Goal: Transaction & Acquisition: Purchase product/service

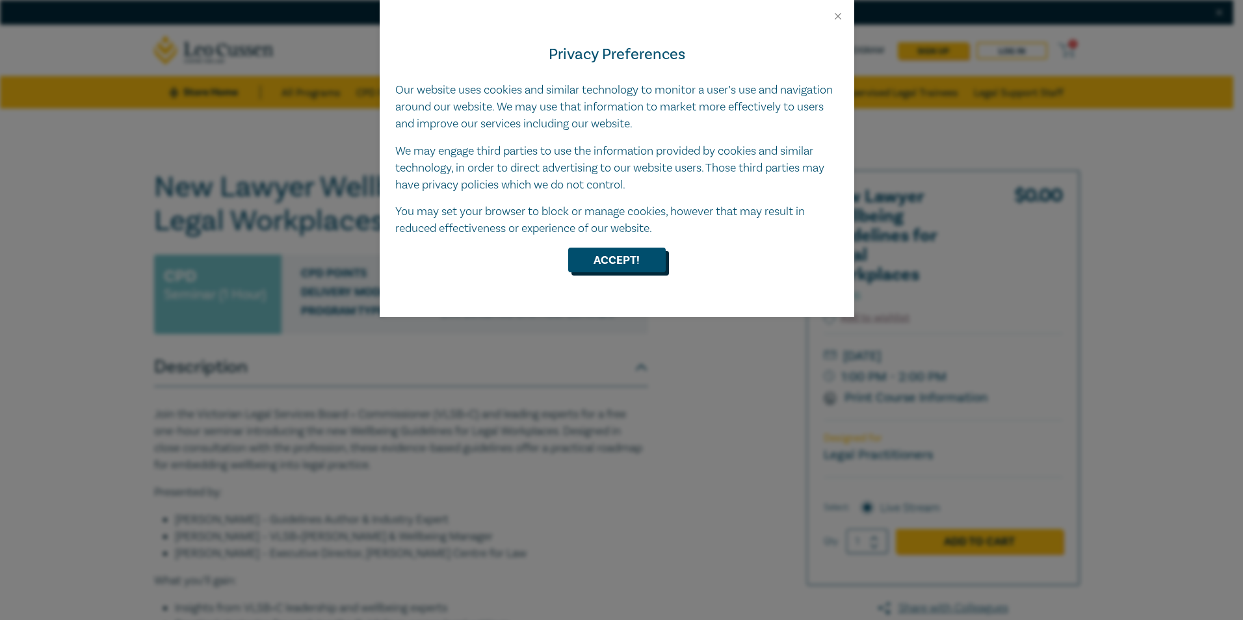
click at [631, 261] on button "Accept!" at bounding box center [617, 260] width 98 height 25
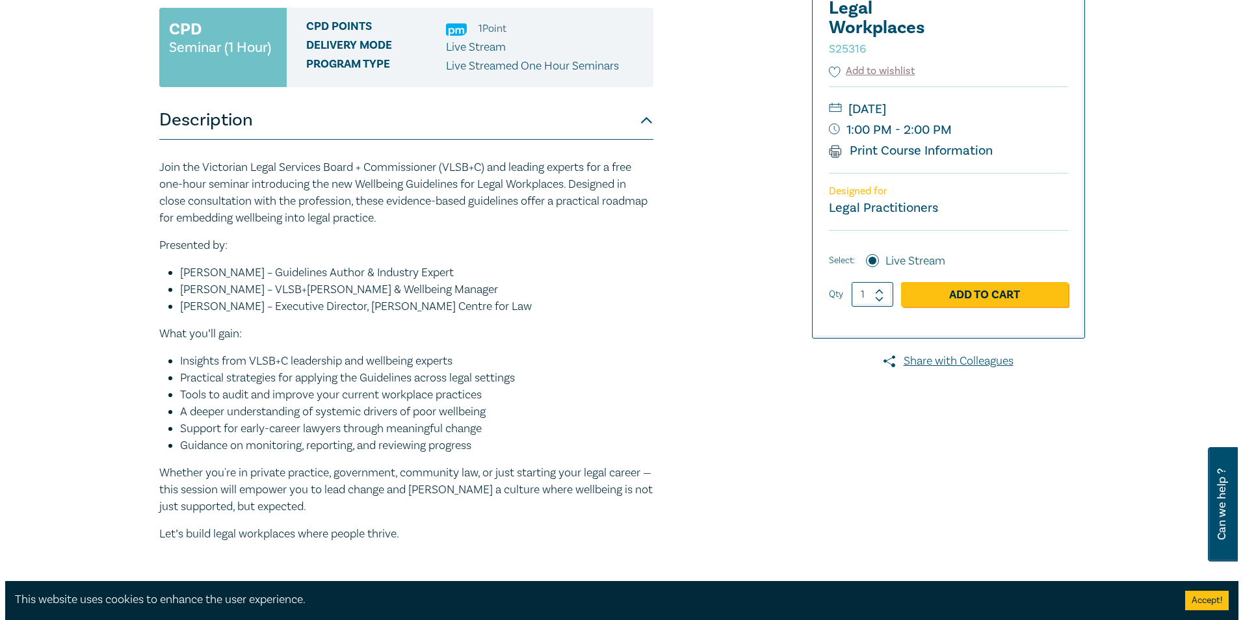
scroll to position [260, 0]
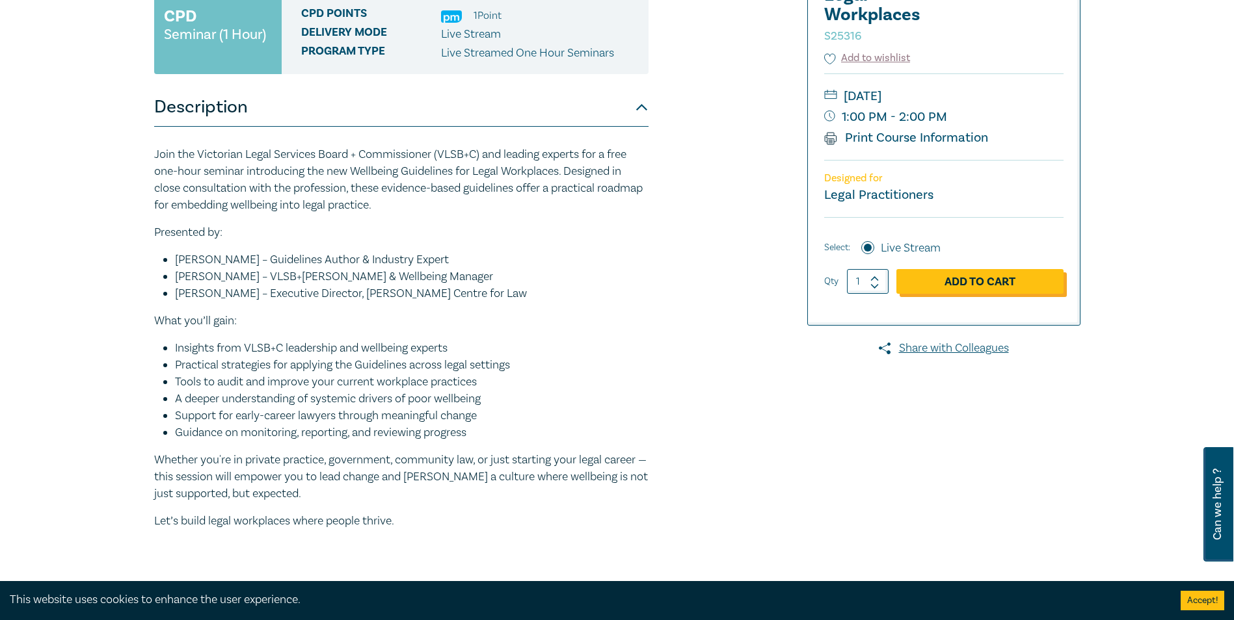
click at [999, 281] on link "Add to Cart" at bounding box center [979, 281] width 167 height 25
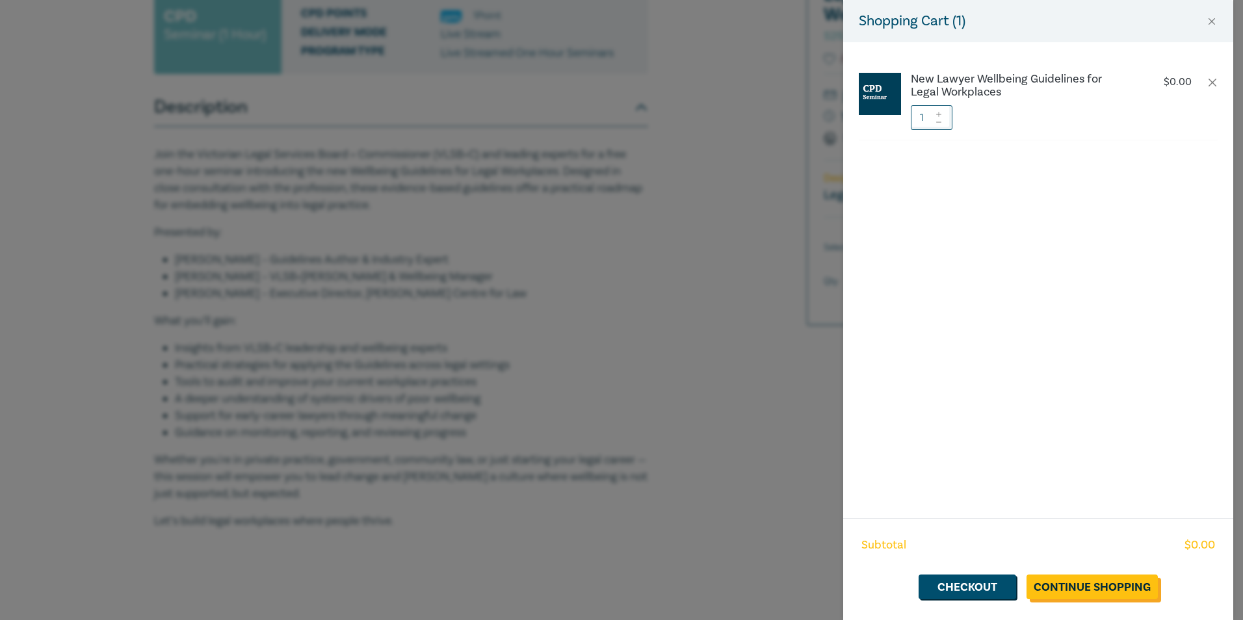
click at [1076, 586] on link "Continue Shopping" at bounding box center [1092, 587] width 131 height 25
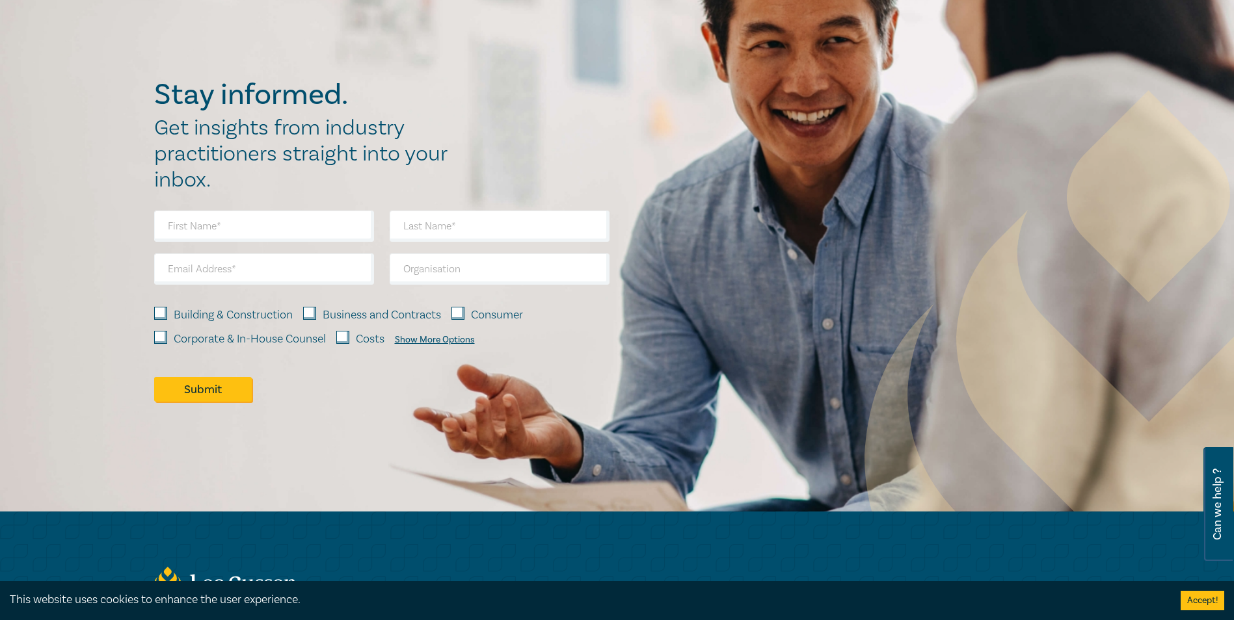
scroll to position [1691, 0]
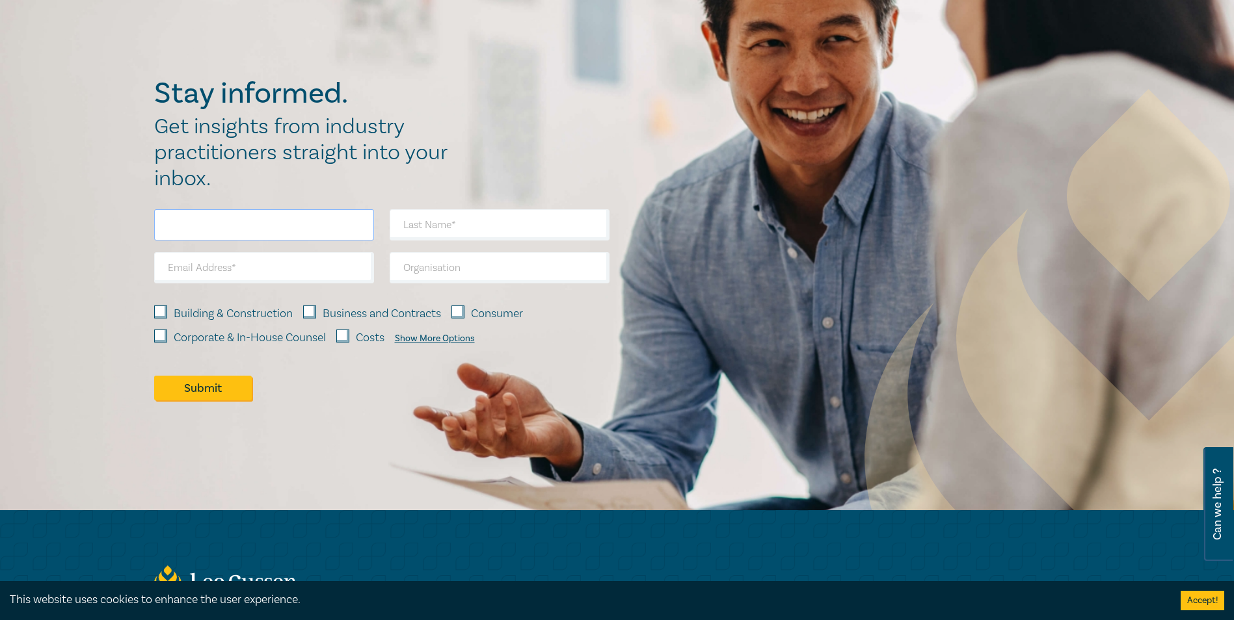
click at [230, 226] on input "text" at bounding box center [264, 224] width 220 height 31
type input "[PERSON_NAME]"
type input "mackay"
type input "joanne.mackay@rmit.edu.au"
type input "RMIT Uni"
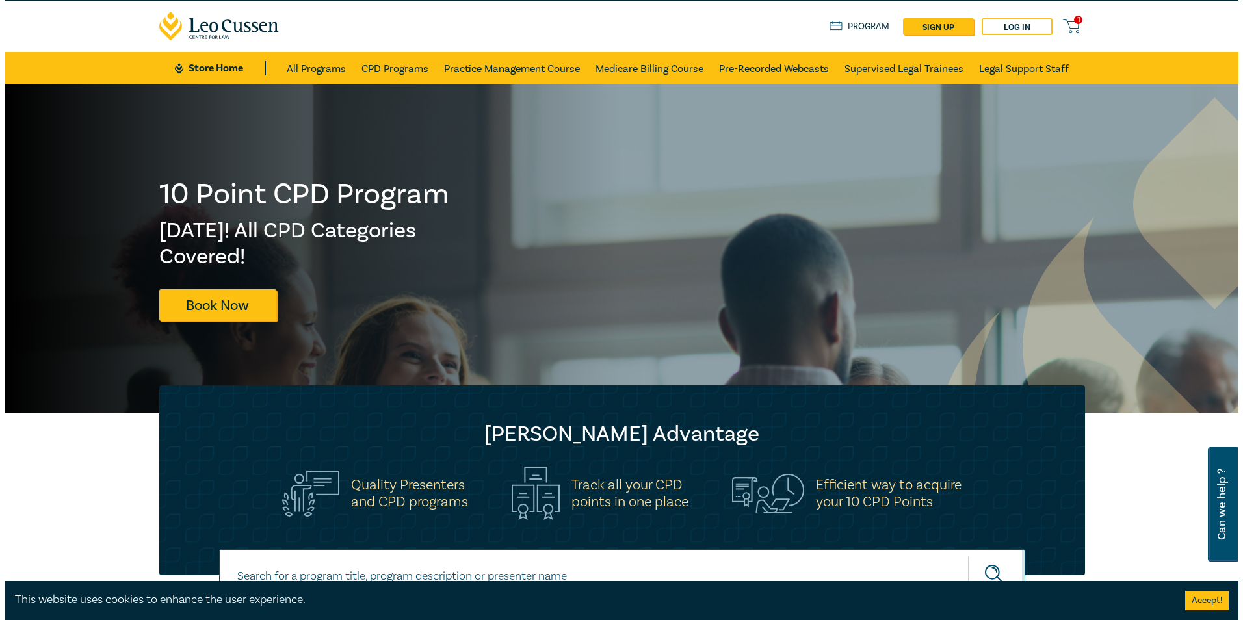
scroll to position [0, 0]
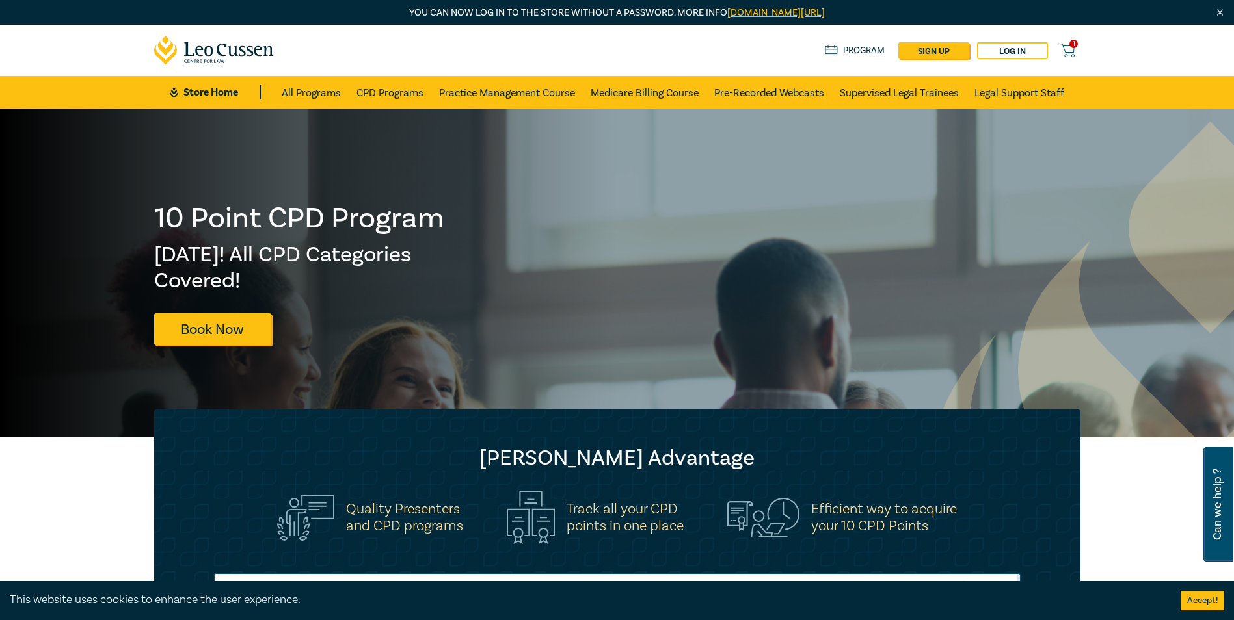
click at [730, 14] on link "[DOMAIN_NAME][URL]" at bounding box center [776, 13] width 98 height 12
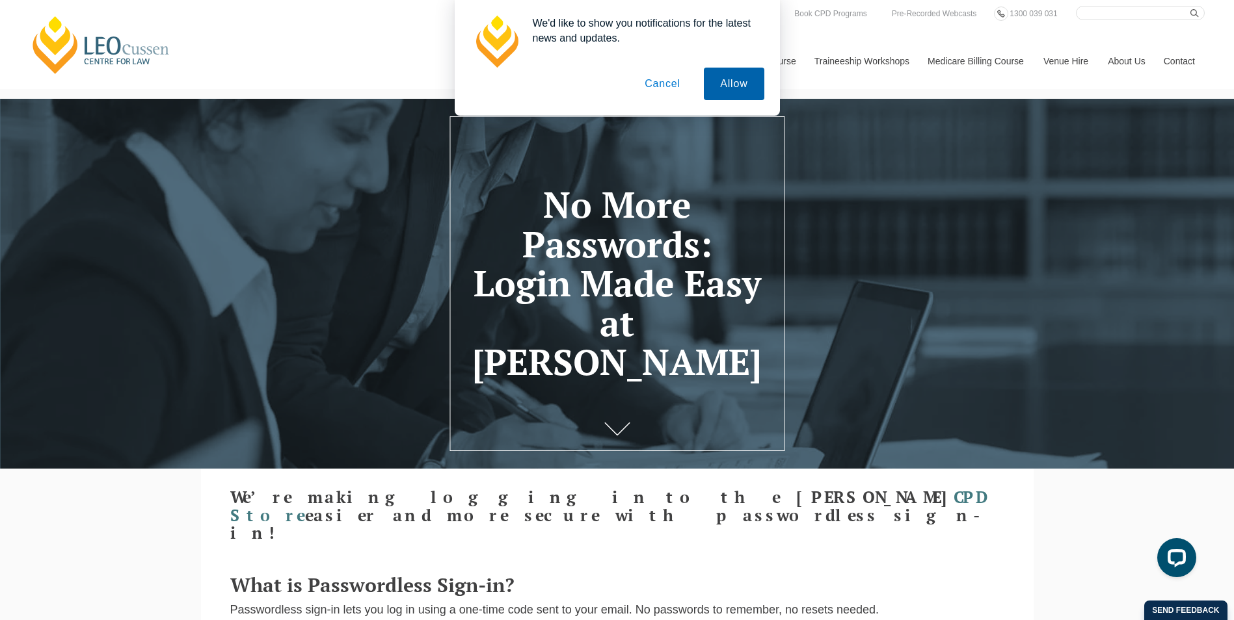
click at [719, 88] on button "Allow" at bounding box center [734, 84] width 60 height 33
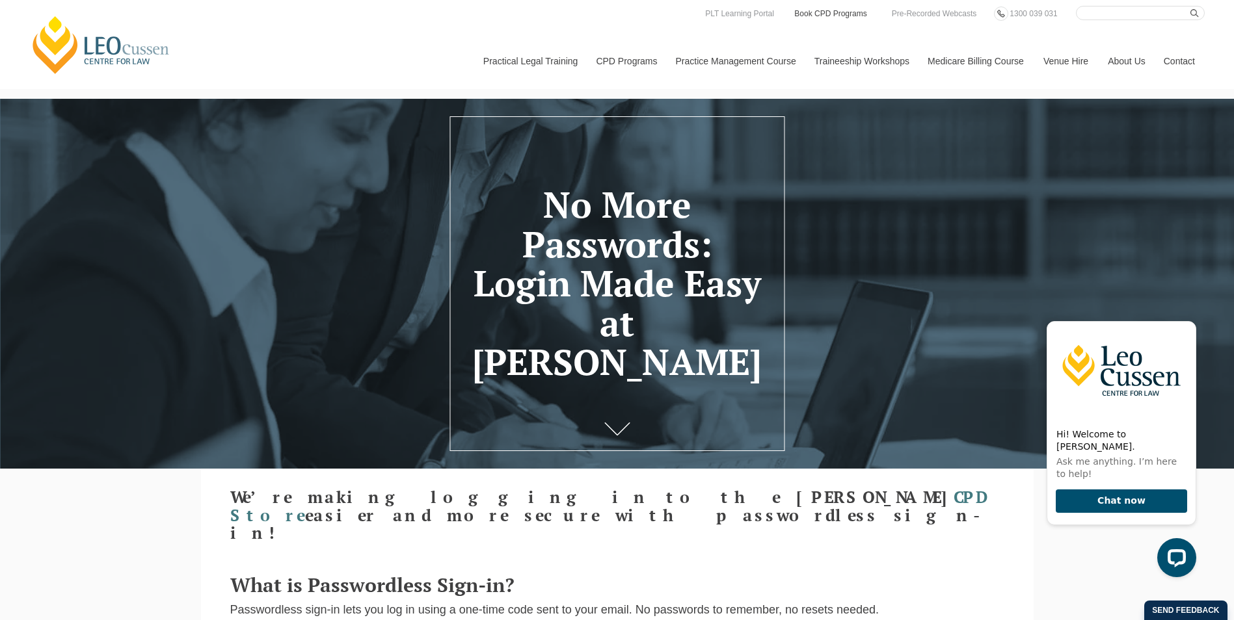
click at [827, 13] on link "Book CPD Programs" at bounding box center [830, 14] width 75 height 14
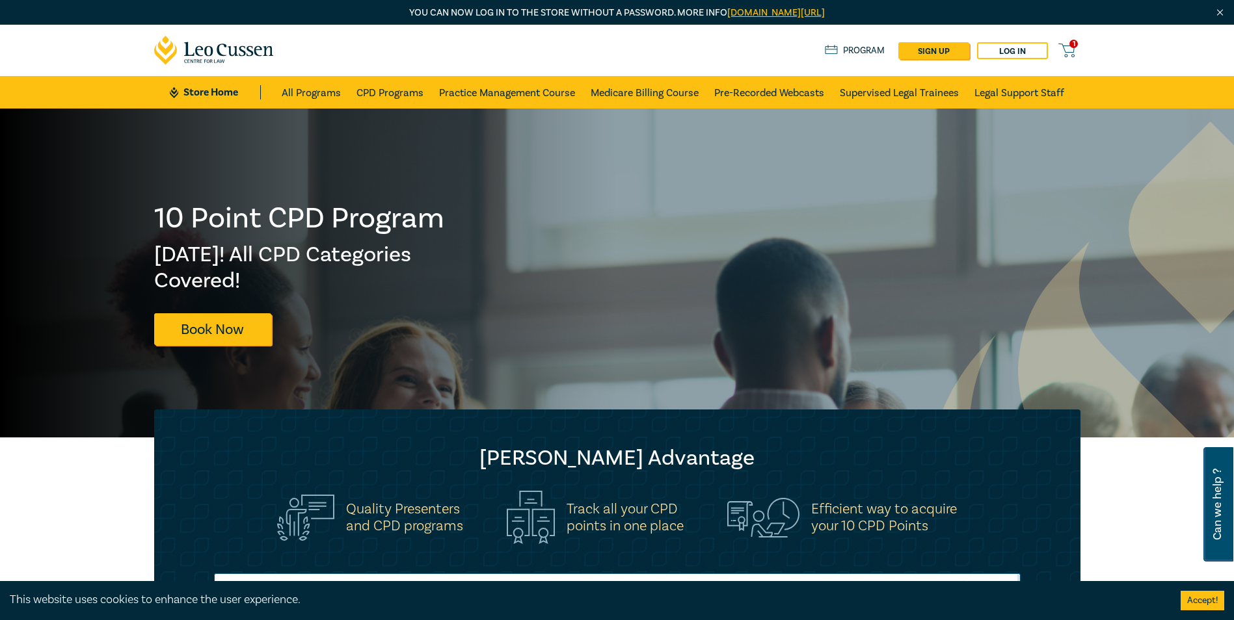
click at [1076, 47] on span "1" at bounding box center [1073, 44] width 8 height 8
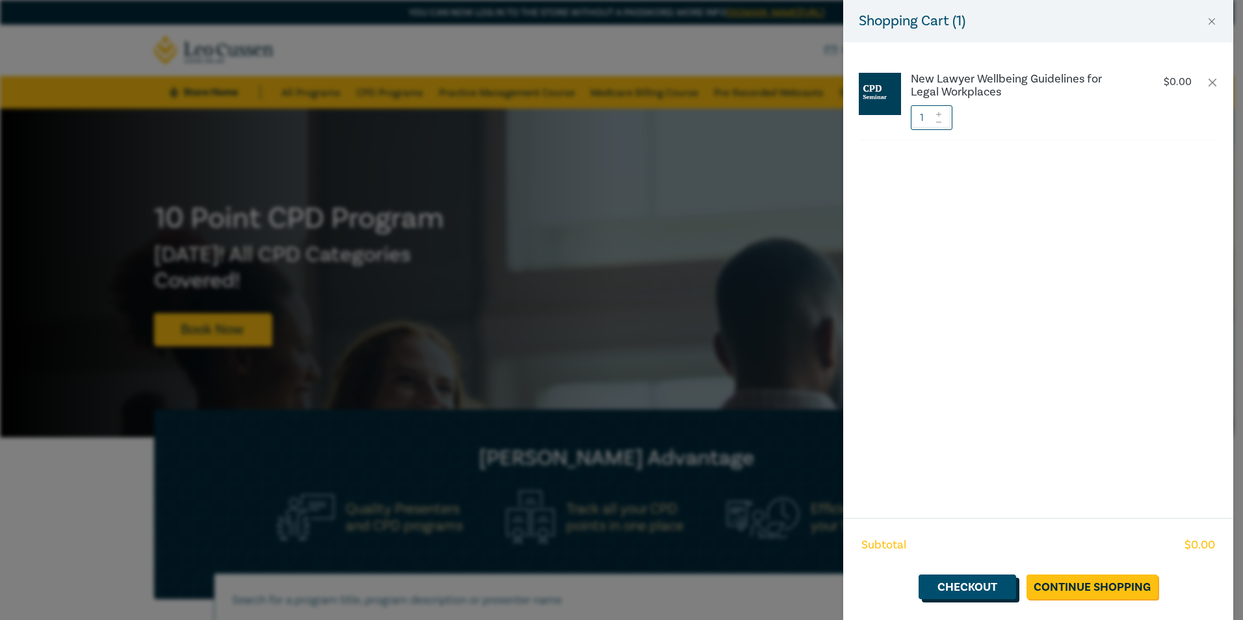
click at [994, 586] on link "Checkout" at bounding box center [968, 587] width 98 height 25
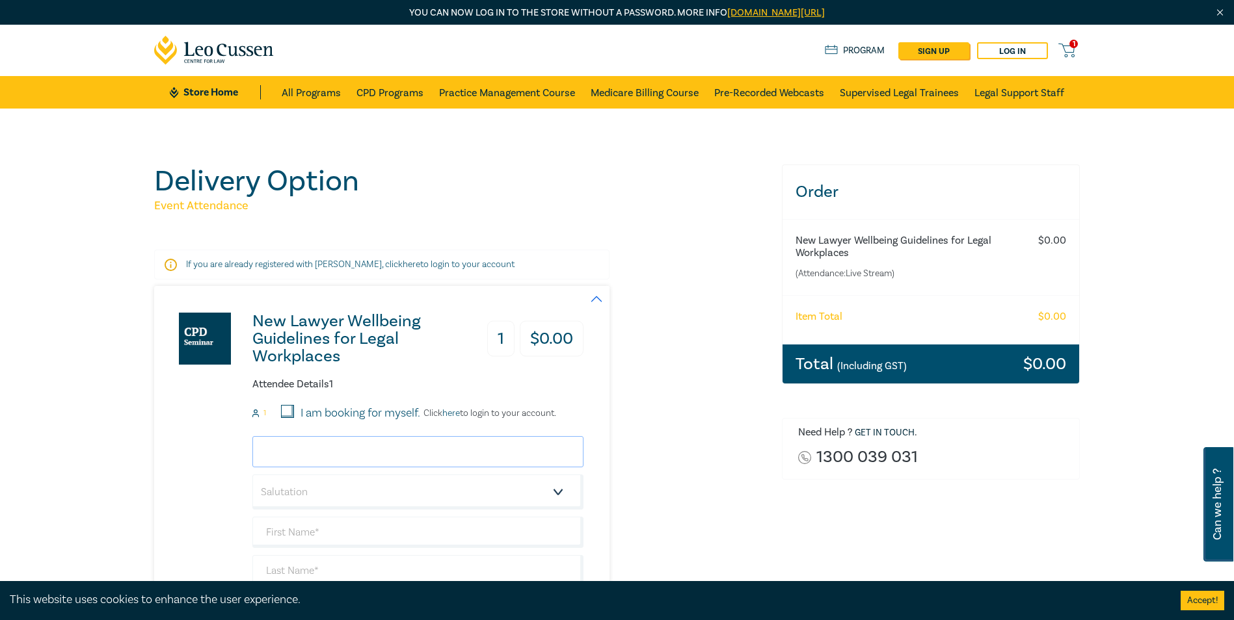
click at [430, 451] on input "email" at bounding box center [417, 451] width 331 height 31
type input "joanne.mackay@rmit.edu.au"
type input "[PERSON_NAME]"
type input "mackay"
type input "RMIT Uni"
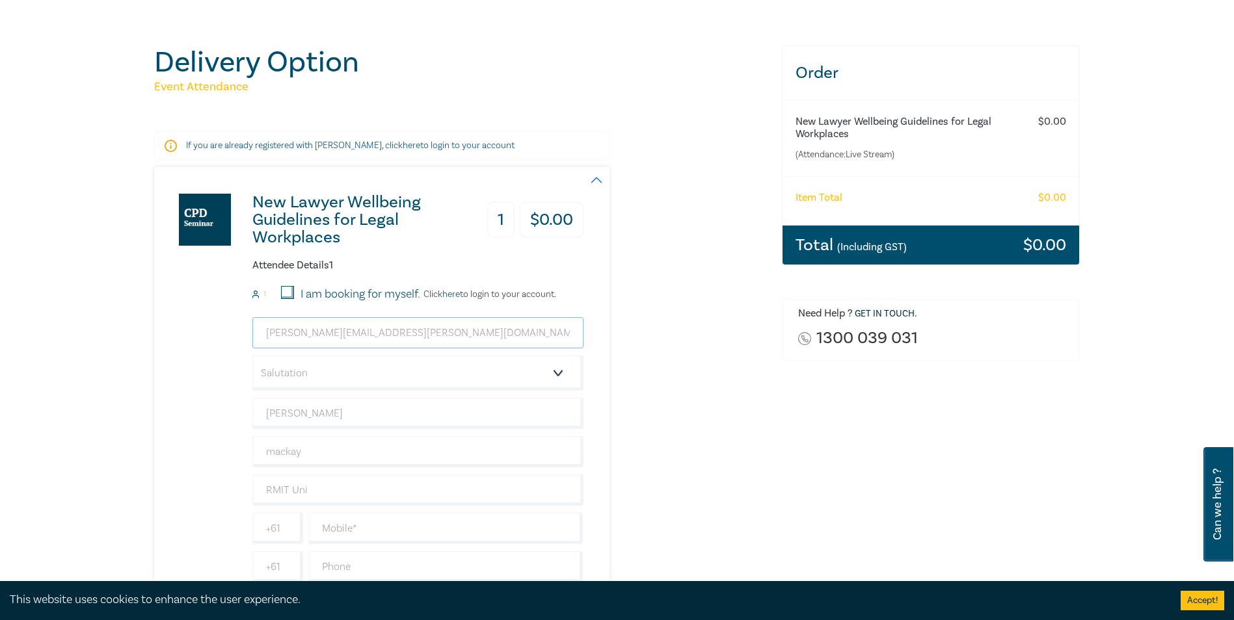
scroll to position [195, 0]
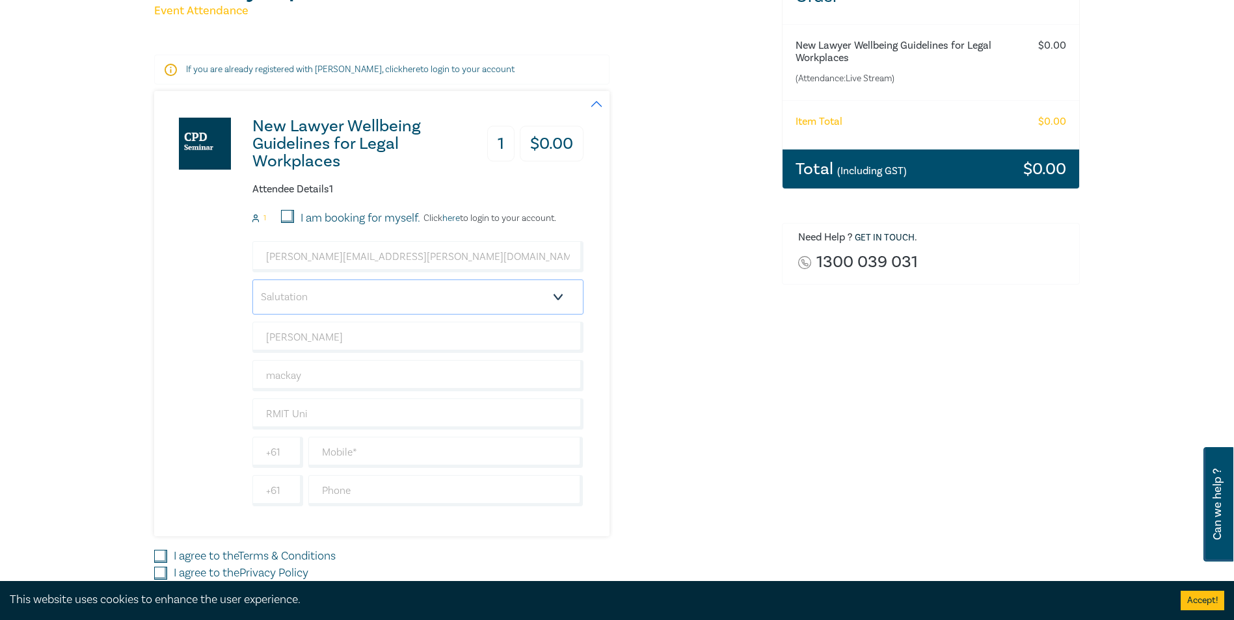
click at [447, 295] on select "Salutation Mr. Mrs. Ms. Miss Dr. Prof. Other" at bounding box center [417, 297] width 331 height 35
select select "Ms."
click at [252, 280] on select "Salutation Mr. Mrs. Ms. Miss Dr. Prof. Other" at bounding box center [417, 297] width 331 height 35
click at [419, 458] on input "text" at bounding box center [445, 452] width 275 height 31
type input "0409947973"
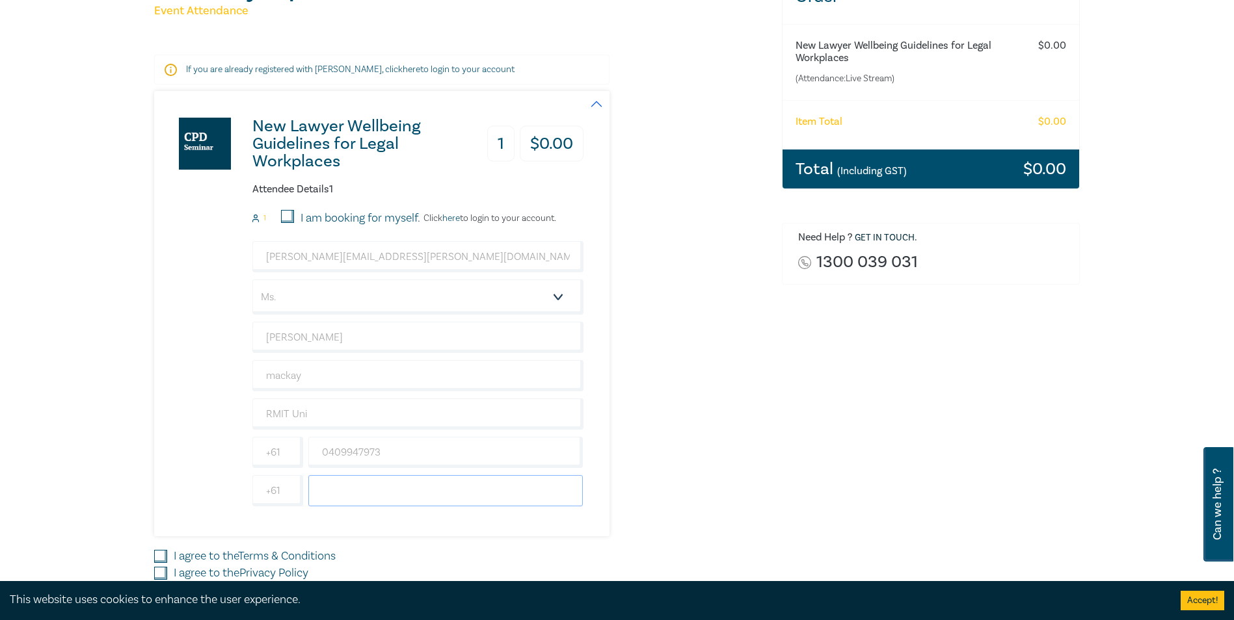
click at [393, 491] on input "text" at bounding box center [445, 490] width 275 height 31
type input "0399255540"
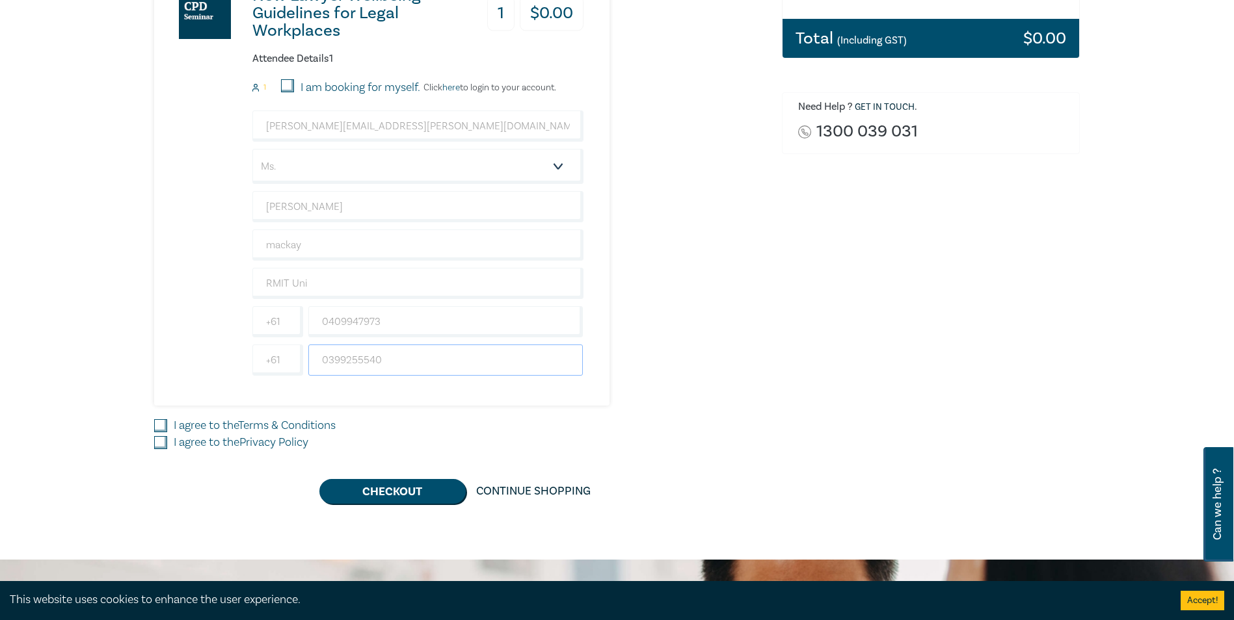
scroll to position [390, 0]
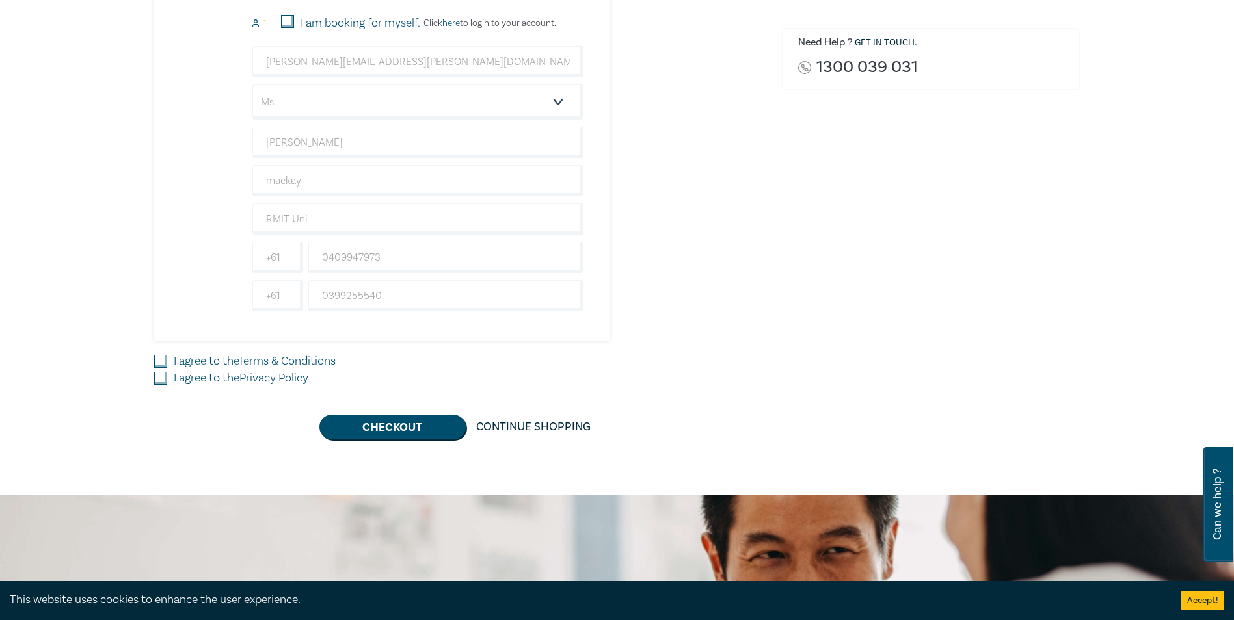
click at [158, 358] on input "I agree to the Terms & Conditions" at bounding box center [160, 361] width 13 height 13
checkbox input "true"
click at [158, 374] on input "I agree to the Privacy Policy" at bounding box center [160, 378] width 13 height 13
checkbox input "true"
click at [390, 431] on button "Checkout" at bounding box center [392, 427] width 146 height 25
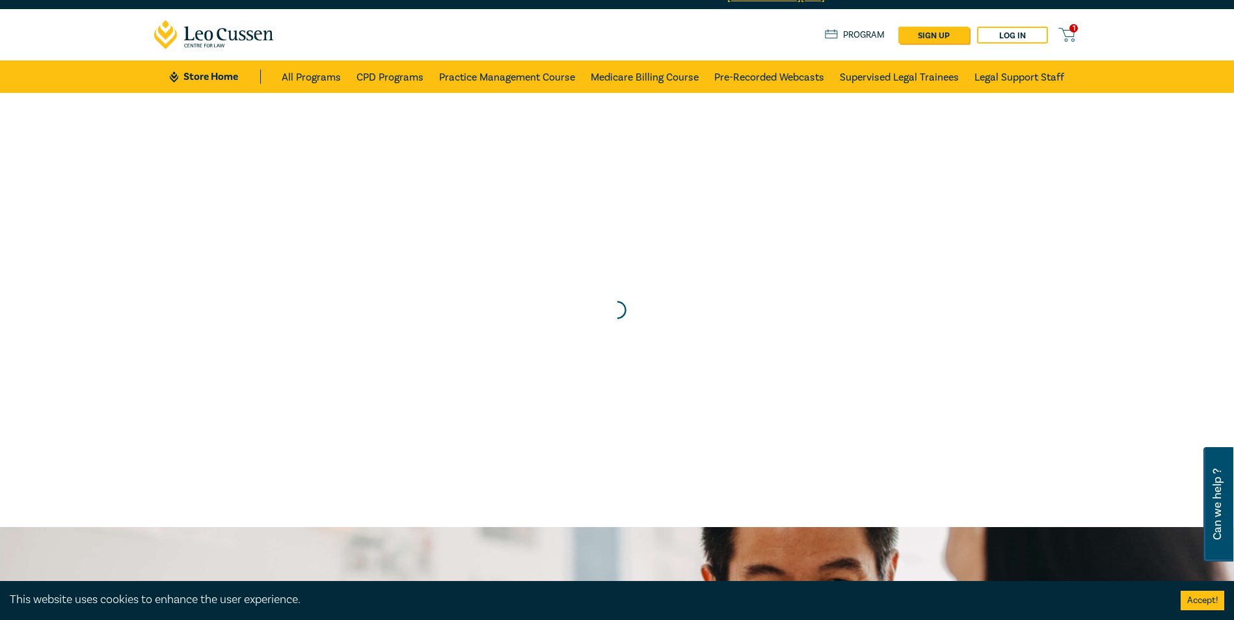
scroll to position [0, 0]
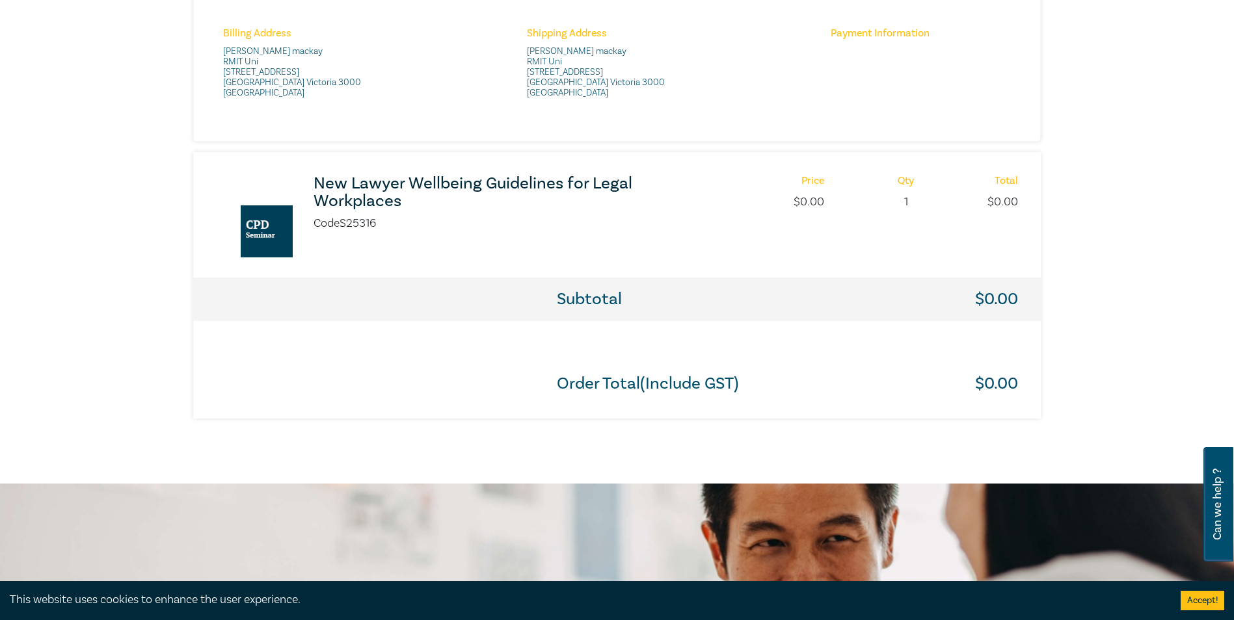
scroll to position [585, 0]
